Goal: Browse casually

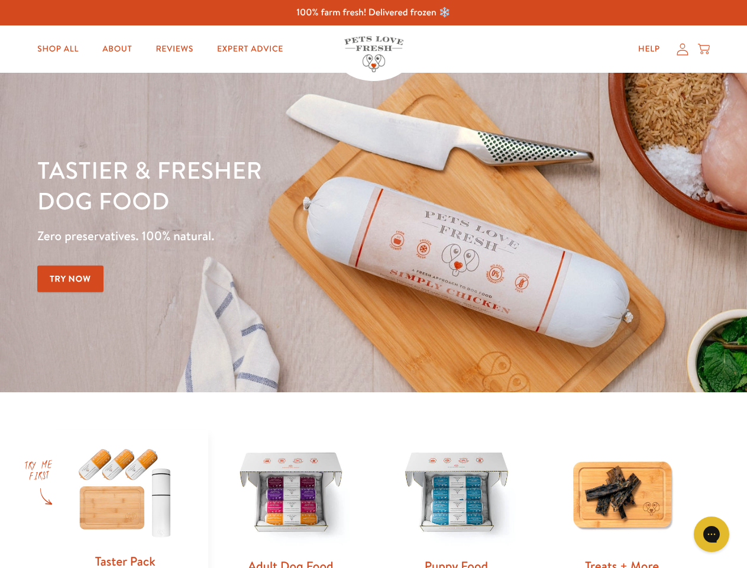
click at [373, 284] on div "Tastier & fresher dog food Zero preservatives. 100% natural. Try Now" at bounding box center [261, 232] width 448 height 156
click at [711, 534] on icon "Gorgias live chat" at bounding box center [710, 533] width 11 height 11
